Goal: Use online tool/utility: Utilize a website feature to perform a specific function

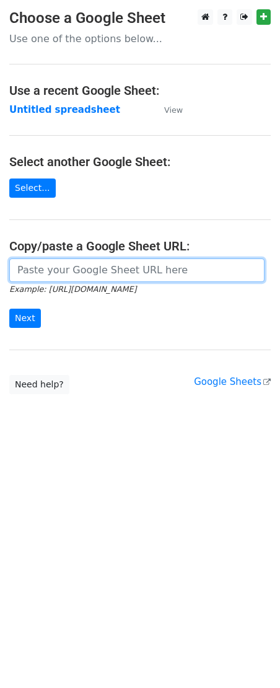
click at [53, 265] on input "url" at bounding box center [136, 270] width 255 height 24
paste input "[URL][DOMAIN_NAME]"
type input "[URL][DOMAIN_NAME]"
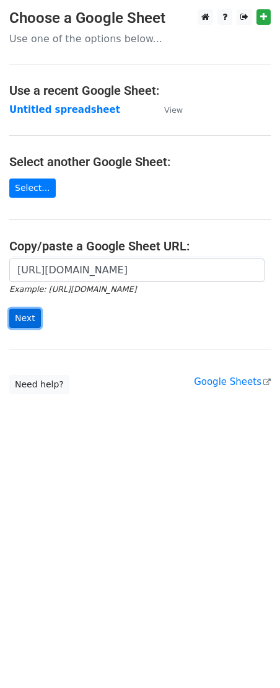
click at [22, 316] on input "Next" at bounding box center [25, 318] width 32 height 19
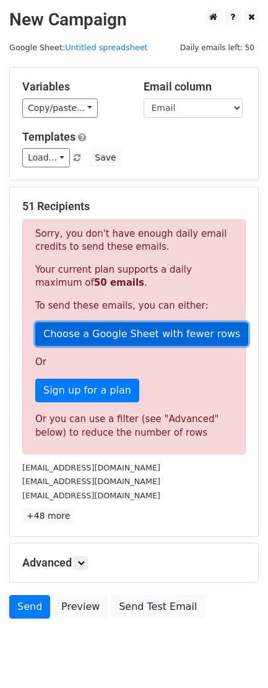
click at [143, 336] on link "Choose a Google Sheet with fewer rows" at bounding box center [141, 334] width 213 height 24
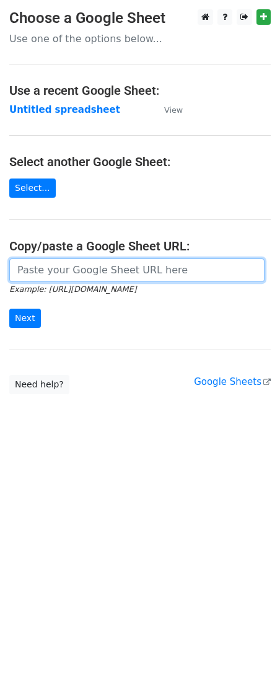
click at [105, 271] on input "url" at bounding box center [136, 270] width 255 height 24
paste input "[URL][DOMAIN_NAME]"
type input "[URL][DOMAIN_NAME]"
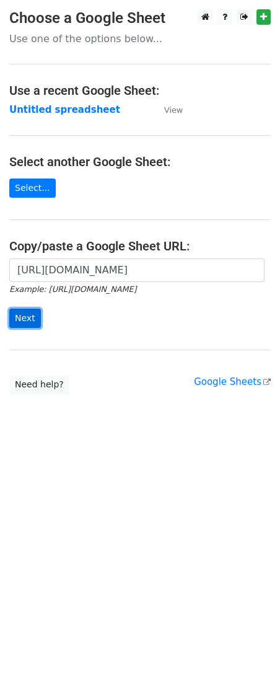
click at [35, 319] on input "Next" at bounding box center [25, 318] width 32 height 19
